Goal: Information Seeking & Learning: Learn about a topic

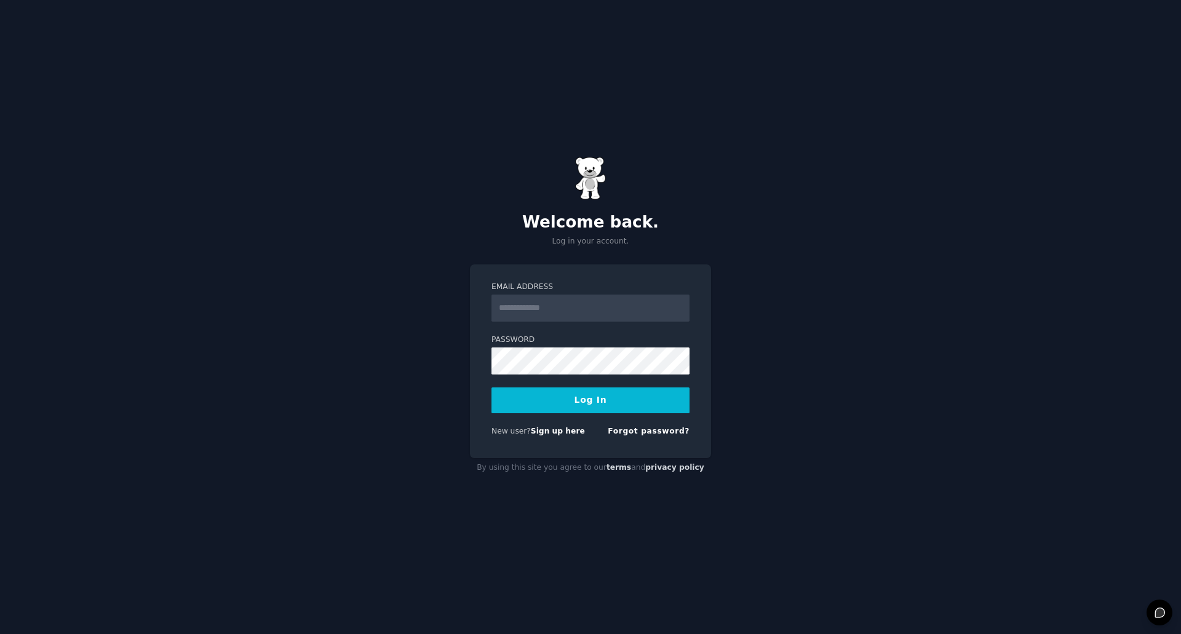
click at [563, 313] on input "Email Address" at bounding box center [590, 308] width 198 height 27
type input "**********"
click at [599, 403] on button "Log In" at bounding box center [590, 400] width 198 height 26
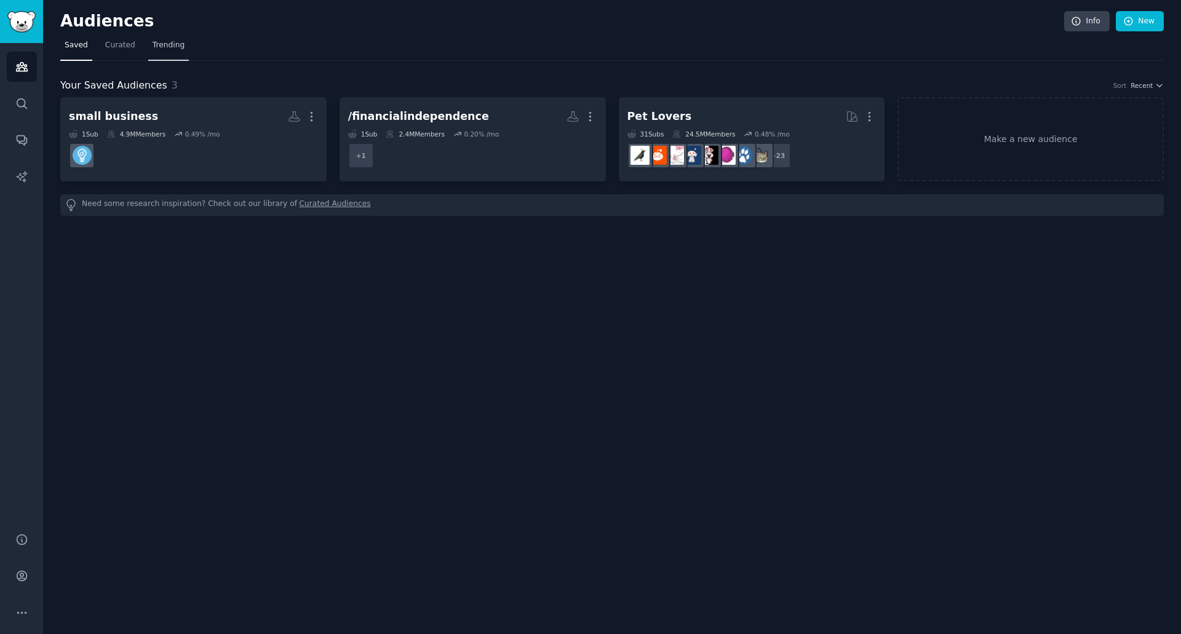
click at [160, 51] on link "Trending" at bounding box center [168, 48] width 41 height 25
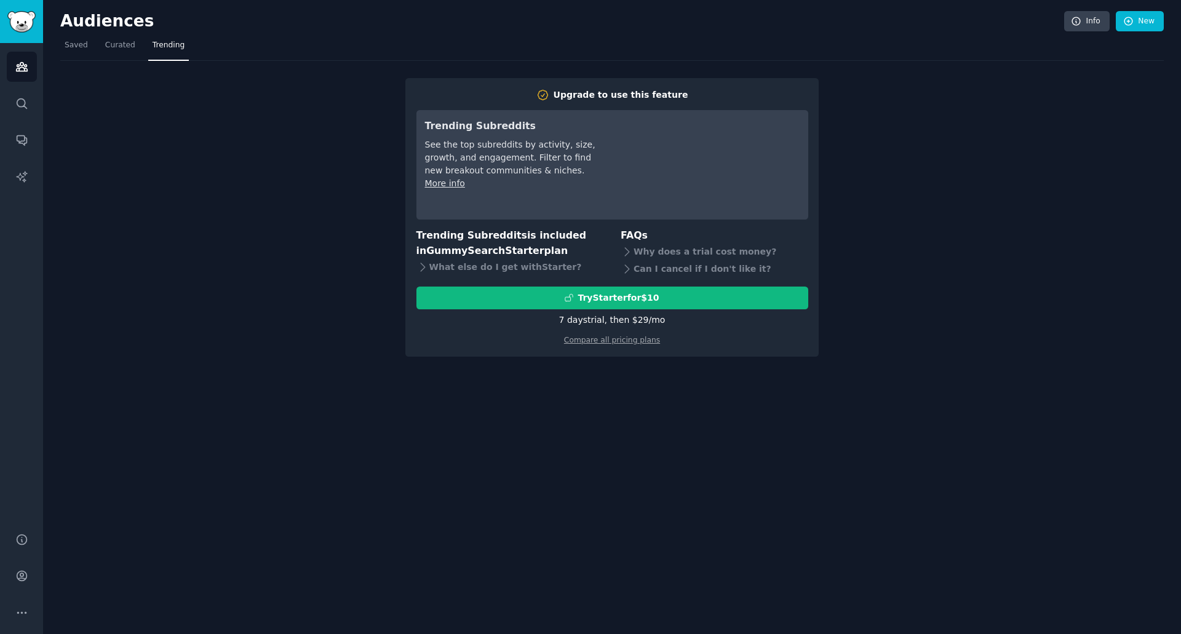
click at [368, 274] on div "Upgrade to use this feature Trending Subreddits See the top subreddits by activ…" at bounding box center [611, 209] width 1103 height 296
click at [104, 55] on link "Curated" at bounding box center [120, 48] width 39 height 25
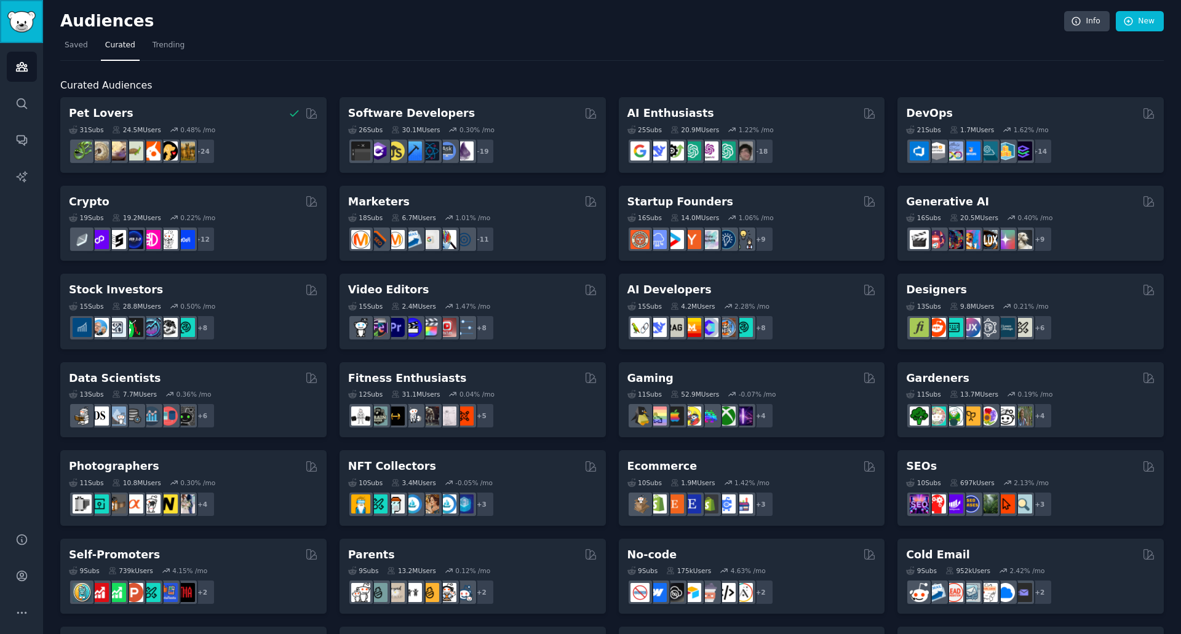
click at [22, 18] on img "Sidebar" at bounding box center [21, 22] width 28 height 22
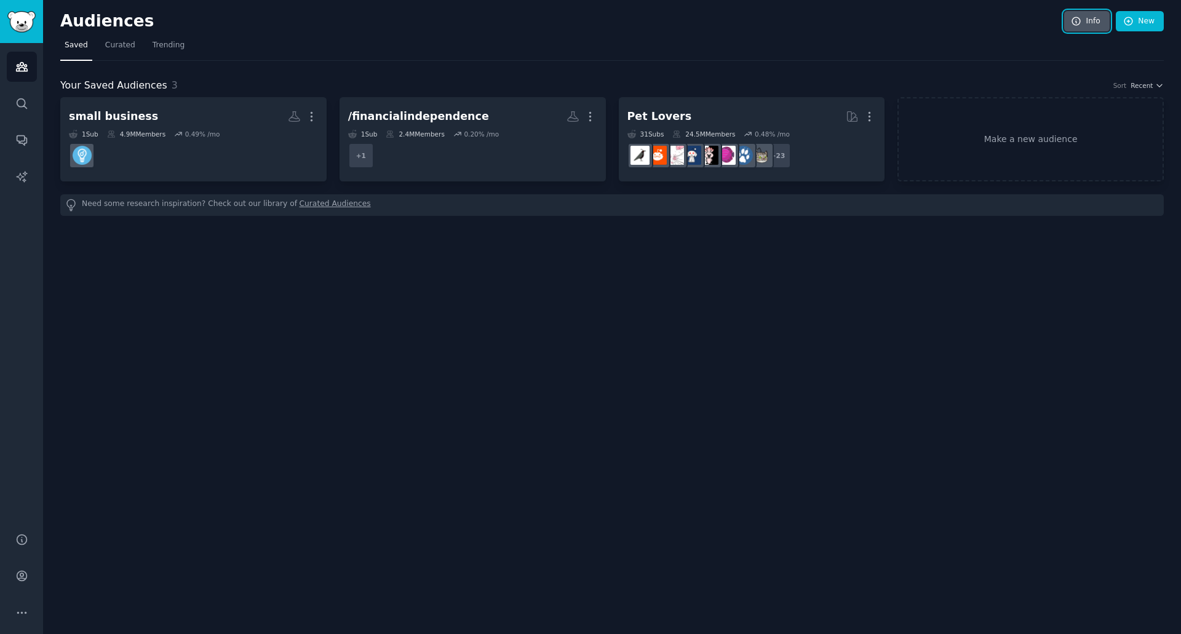
click at [1087, 25] on link "Info" at bounding box center [1087, 21] width 46 height 21
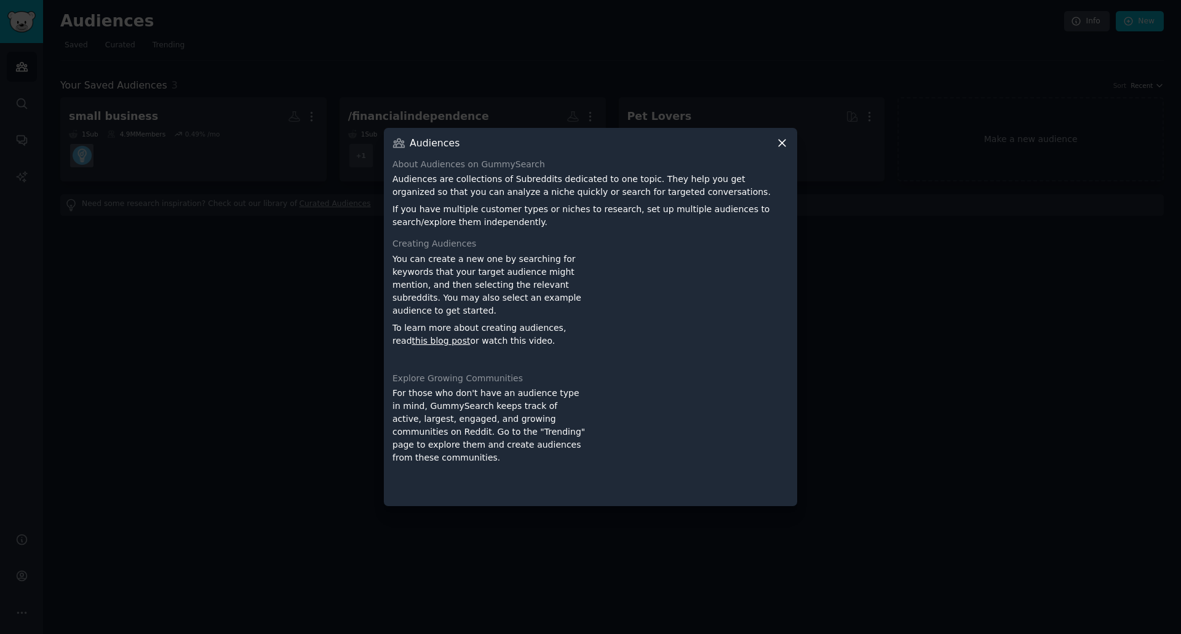
click at [253, 303] on div at bounding box center [590, 317] width 1181 height 634
